Goal: Transaction & Acquisition: Purchase product/service

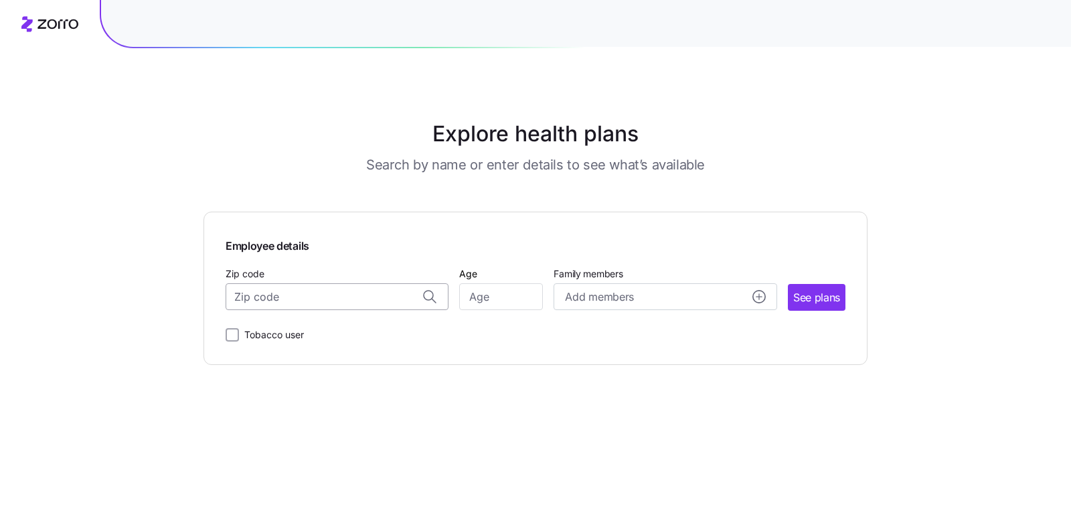
click at [328, 285] on input "Zip code" at bounding box center [337, 296] width 223 height 27
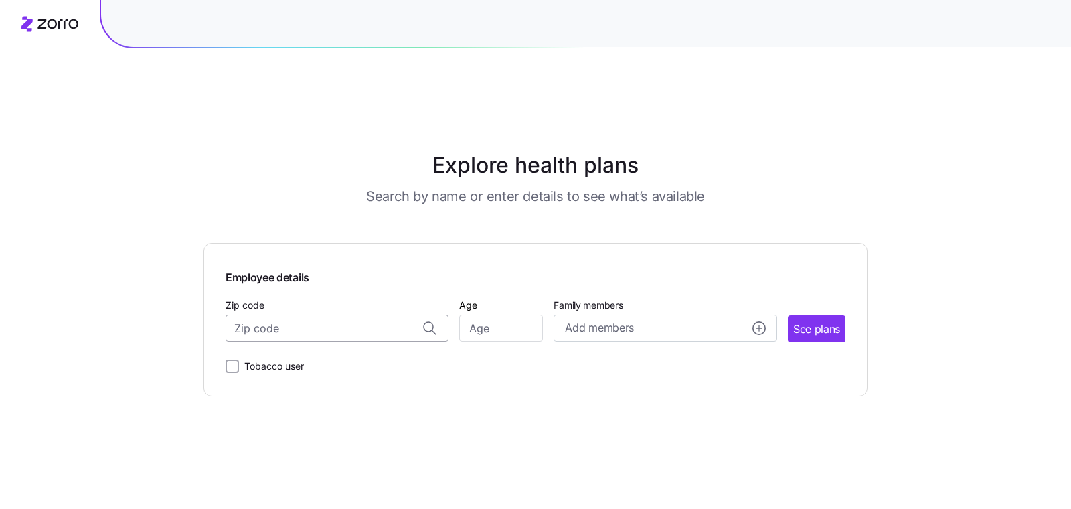
click at [327, 315] on input "Zip code" at bounding box center [337, 328] width 223 height 27
click at [322, 355] on span "02738, [GEOGRAPHIC_DATA], [GEOGRAPHIC_DATA]" at bounding box center [334, 363] width 187 height 17
type input "02738, [GEOGRAPHIC_DATA], [GEOGRAPHIC_DATA]"
click at [523, 315] on input "Age" at bounding box center [501, 328] width 84 height 27
type input "35"
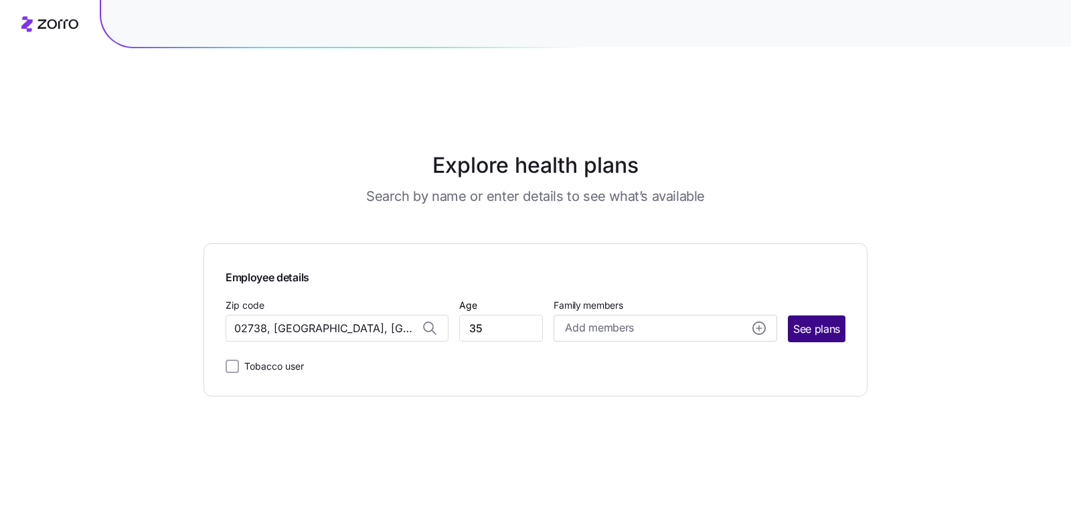
click at [827, 321] on span "See plans" at bounding box center [816, 329] width 47 height 17
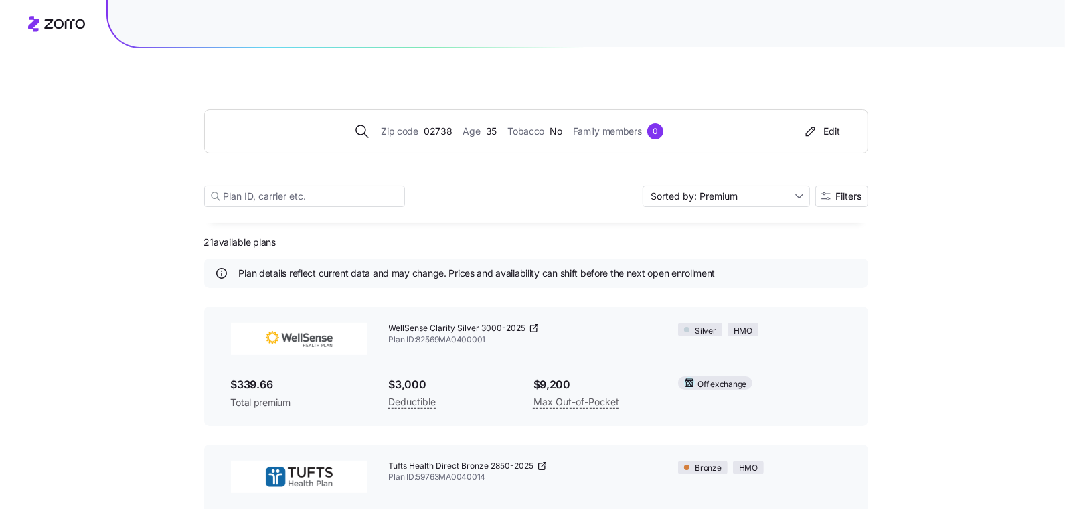
scroll to position [21, 0]
click at [853, 189] on span "Filters" at bounding box center [842, 193] width 26 height 9
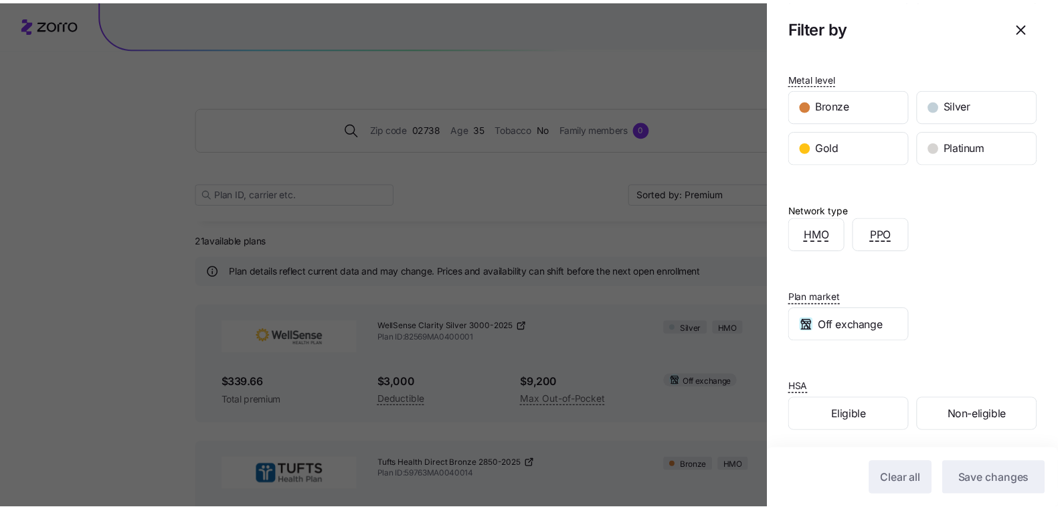
scroll to position [0, 0]
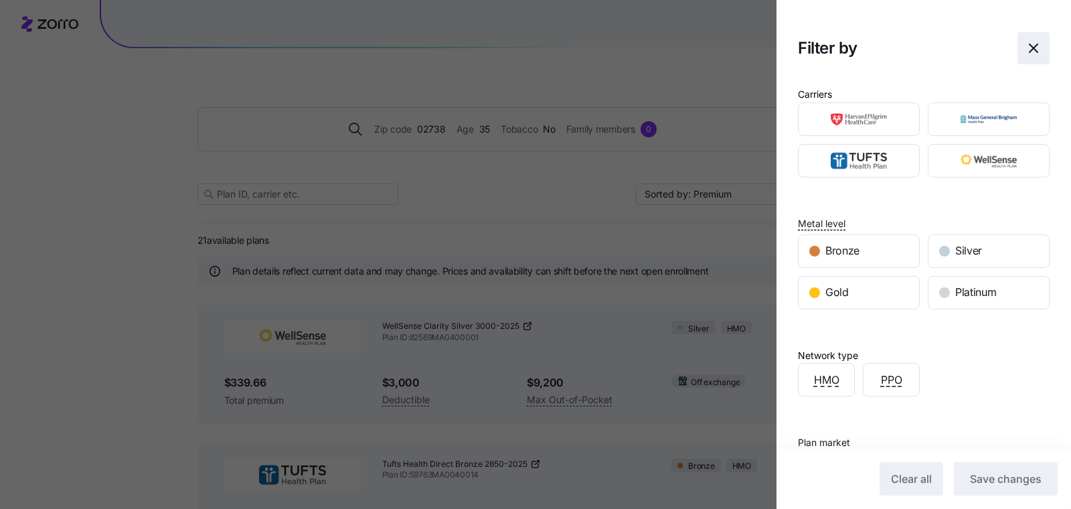
click at [1025, 49] on icon "button" at bounding box center [1033, 48] width 16 height 16
